Goal: Obtain resource: Obtain resource

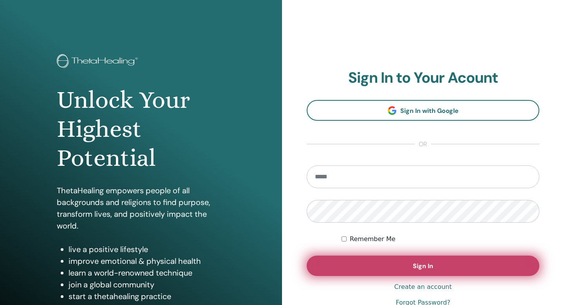
type input "**********"
click at [407, 265] on button "Sign In" at bounding box center [423, 266] width 233 height 20
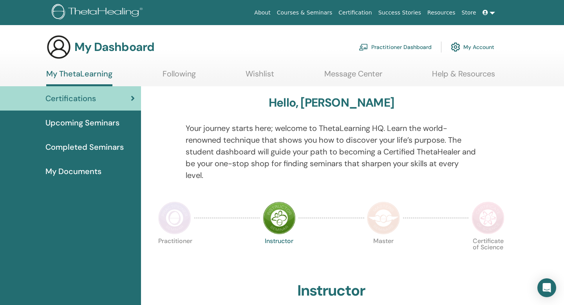
click at [178, 202] on img at bounding box center [174, 217] width 33 height 33
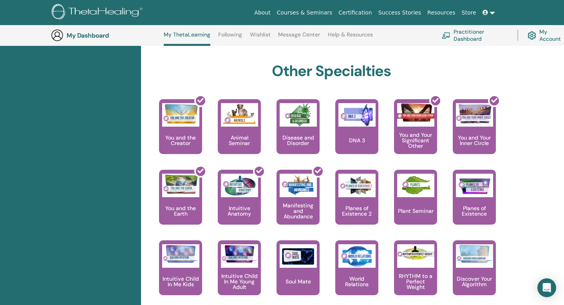
scroll to position [416, 0]
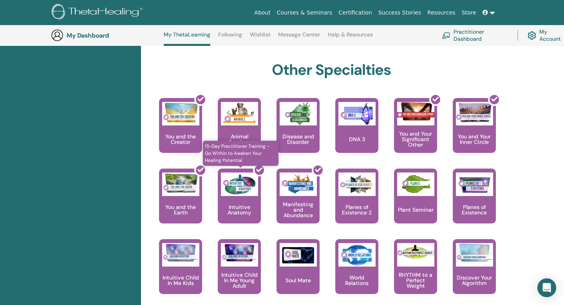
click at [247, 197] on div at bounding box center [244, 199] width 43 height 71
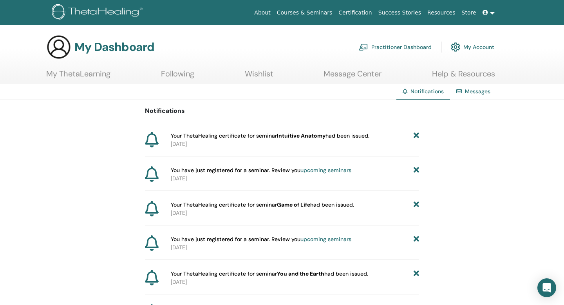
click at [350, 135] on span "Your ThetaHealing certificate for seminar Intuitive Anatomy had been issued." at bounding box center [270, 136] width 199 height 8
click at [315, 134] on b "Intuitive Anatomy" at bounding box center [301, 135] width 49 height 7
click at [285, 138] on b "Intuitive Anatomy" at bounding box center [301, 135] width 49 height 7
click at [315, 170] on link "upcoming seminars" at bounding box center [326, 170] width 51 height 7
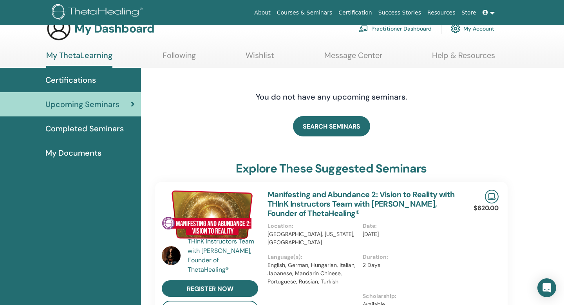
scroll to position [19, 0]
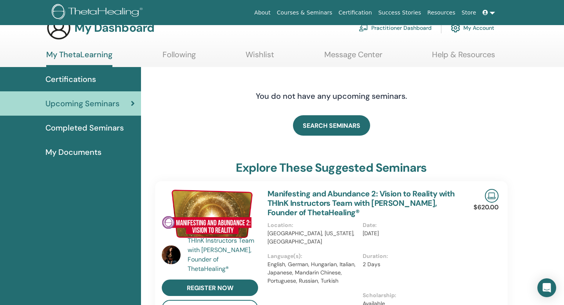
click at [96, 80] on div "Certifications" at bounding box center [70, 79] width 129 height 12
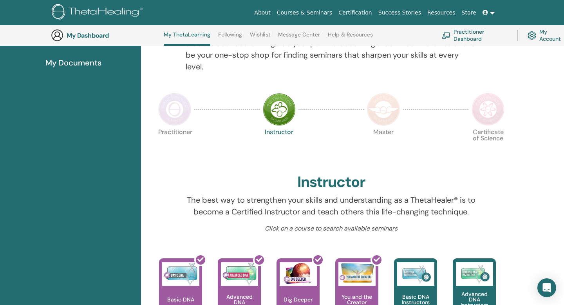
scroll to position [138, 0]
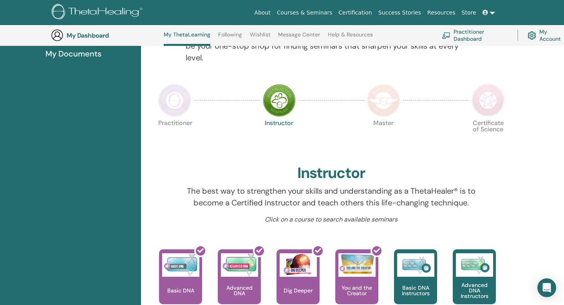
click at [171, 109] on img at bounding box center [174, 100] width 33 height 33
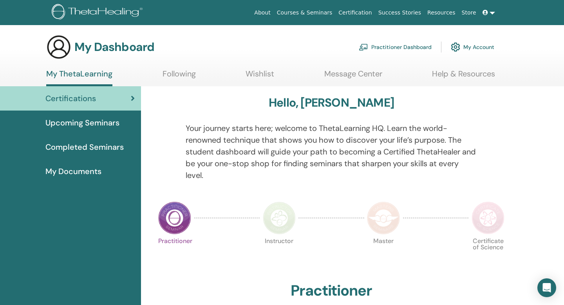
click at [91, 171] on span "My Documents" at bounding box center [73, 171] width 56 height 12
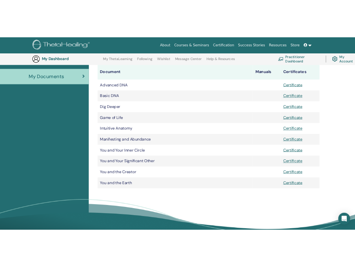
scroll to position [124, 0]
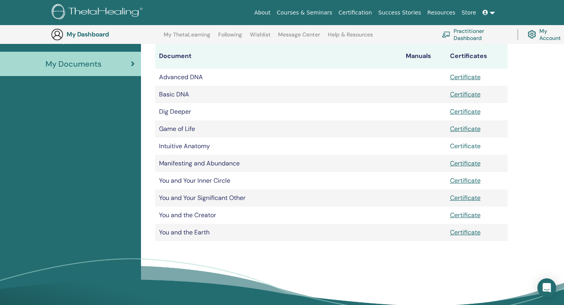
click at [462, 149] on link "Certificate" at bounding box center [465, 146] width 31 height 8
